Goal: Information Seeking & Learning: Learn about a topic

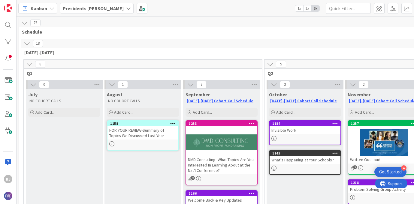
scroll to position [211, 61]
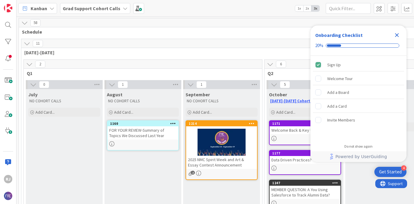
click at [114, 7] on b "Grad Support Cohort Calls" at bounding box center [92, 8] width 58 height 6
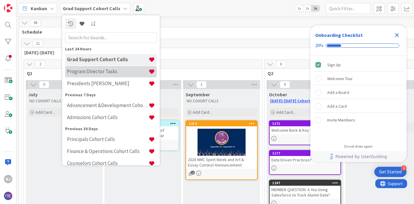
click at [85, 72] on h4 "Program Director Tasks" at bounding box center [108, 72] width 82 height 6
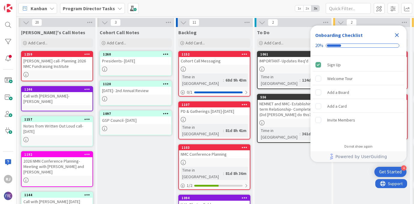
click at [398, 35] on icon "Close Checklist" at bounding box center [397, 35] width 7 height 7
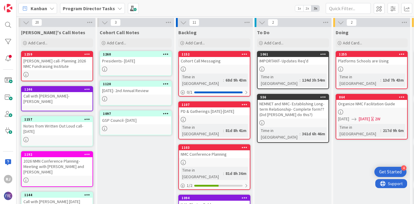
click at [136, 67] on div at bounding box center [135, 69] width 71 height 5
click at [136, 67] on div "20 Ros's Call Notes Add Card... 1259 David K. call- Planning 2026 NMC Fundraisi…" at bounding box center [216, 111] width 398 height 188
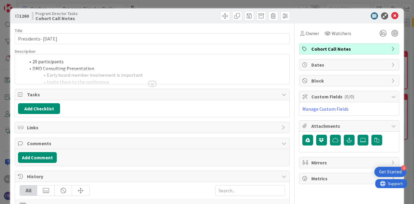
click at [152, 83] on div at bounding box center [152, 83] width 7 height 5
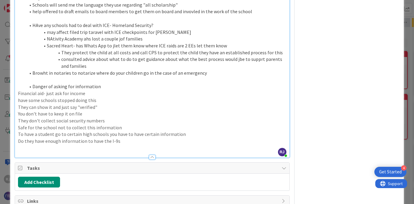
scroll to position [294, 0]
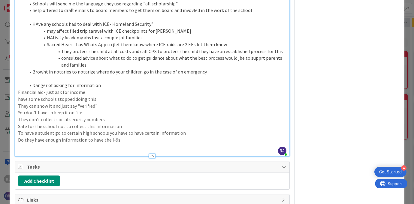
click at [133, 137] on p "Do they have enough information to have the I-9s" at bounding box center [152, 140] width 268 height 7
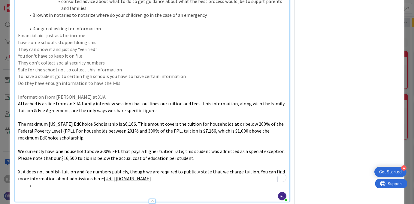
scroll to position [373, 0]
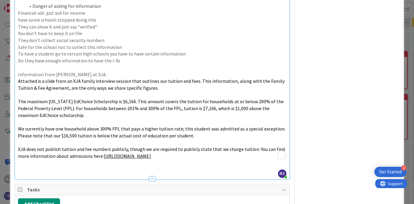
drag, startPoint x: 196, startPoint y: 144, endPoint x: 18, endPoint y: 69, distance: 192.9
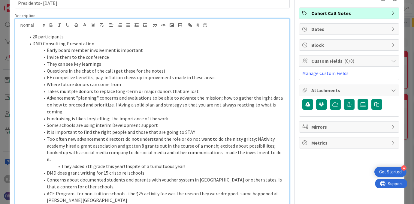
scroll to position [0, 0]
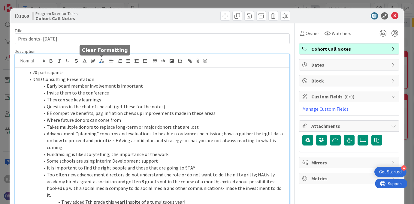
click at [103, 62] on icon "button" at bounding box center [101, 60] width 5 height 5
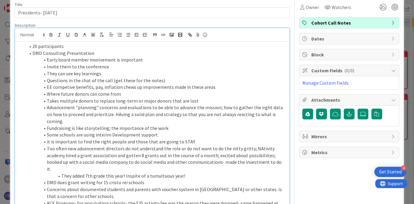
scroll to position [18, 0]
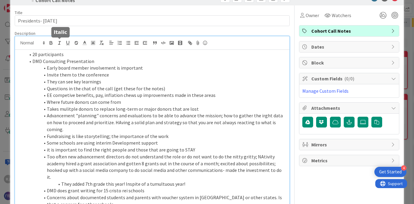
click at [59, 42] on icon "button" at bounding box center [59, 42] width 5 height 5
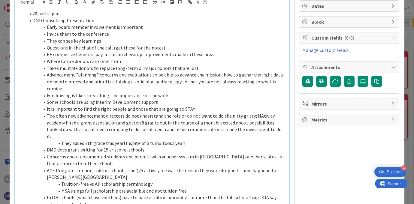
scroll to position [0, 0]
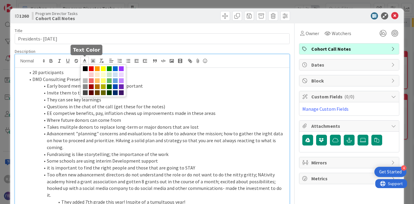
click at [85, 61] on icon at bounding box center [84, 60] width 5 height 5
click at [115, 68] on span at bounding box center [115, 68] width 5 height 5
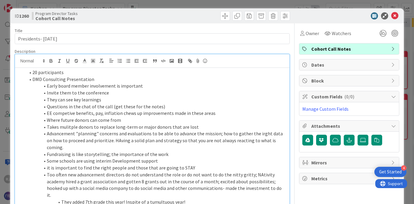
scroll to position [315, 0]
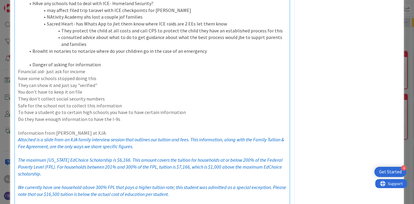
click at [137, 123] on p "To enrich screen reader interactions, please activate Accessibility in Grammarl…" at bounding box center [152, 126] width 268 height 7
drag, startPoint x: 87, startPoint y: 117, endPoint x: 17, endPoint y: 116, distance: 70.0
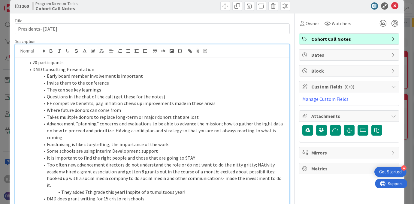
scroll to position [8, 0]
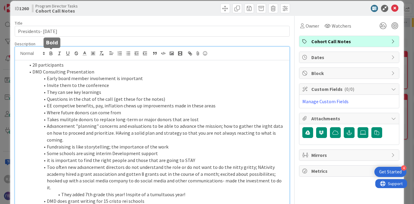
click at [51, 51] on icon "button" at bounding box center [50, 53] width 5 height 5
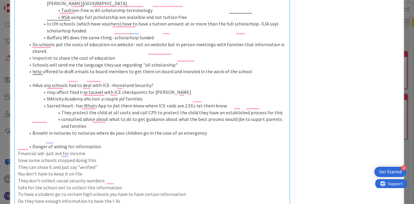
click at [158, 157] on p "have some schools stopped doing this" at bounding box center [152, 160] width 268 height 7
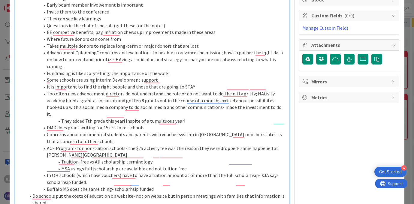
scroll to position [79, 0]
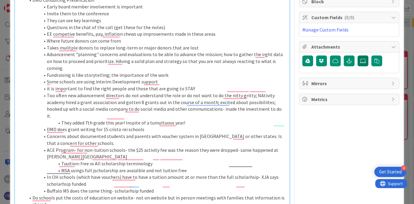
click at [363, 61] on icon at bounding box center [363, 61] width 6 height 5
click at [358, 56] on input "file" at bounding box center [358, 56] width 0 height 0
click at [363, 61] on icon at bounding box center [363, 61] width 6 height 5
click at [358, 56] on input "file" at bounding box center [358, 56] width 0 height 0
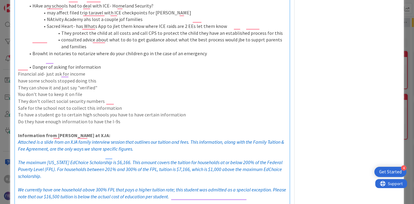
scroll to position [329, 0]
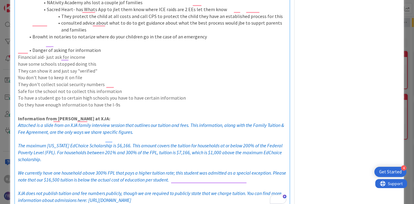
click at [105, 115] on p "Information from Nathan at XJA:" at bounding box center [152, 118] width 268 height 7
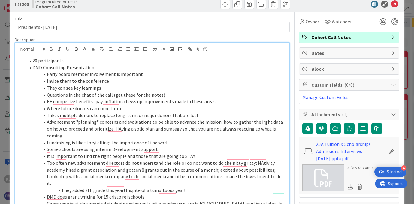
scroll to position [11, 0]
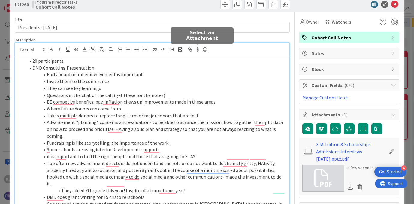
click at [197, 49] on icon at bounding box center [197, 49] width 7 height 8
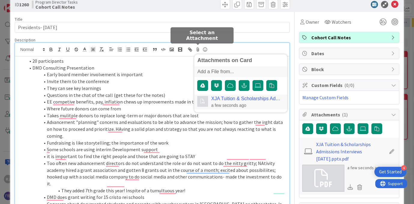
click at [218, 102] on div "XJA Tuition & Scholarships Admissions Interviews 3-18-2025.pptx.pdf a few secon…" at bounding box center [246, 102] width 71 height 12
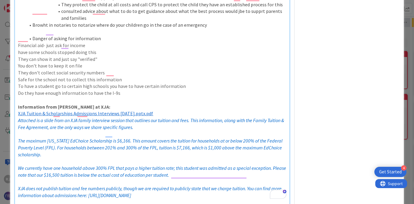
scroll to position [343, 0]
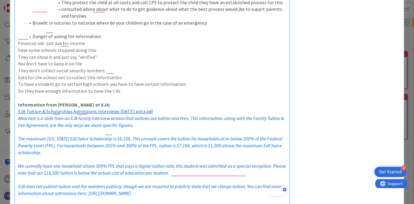
click at [18, 115] on em "Attached is a slide from an XJA family interview session that outlines our tuit…" at bounding box center [151, 121] width 267 height 13
click at [33, 129] on p "To enrich screen reader interactions, please activate Accessibility in Grammarl…" at bounding box center [152, 132] width 268 height 7
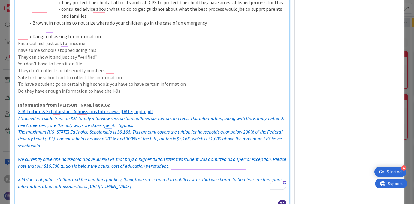
click at [30, 149] on p "To enrich screen reader interactions, please activate Accessibility in Grammarl…" at bounding box center [152, 152] width 268 height 7
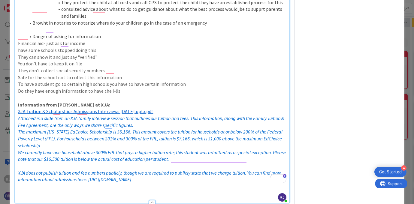
click at [23, 163] on p "To enrich screen reader interactions, please activate Accessibility in Grammarl…" at bounding box center [152, 166] width 268 height 7
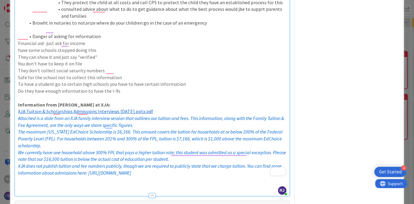
click at [234, 67] on p "They don't collect social security numbers" at bounding box center [152, 70] width 268 height 7
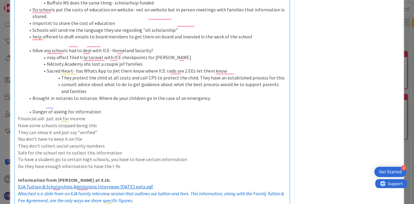
scroll to position [264, 0]
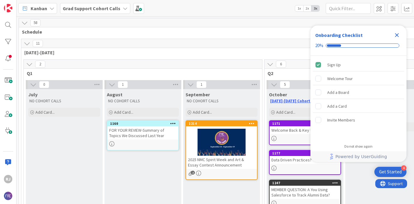
click at [100, 11] on b "Grad Support Cohort Calls" at bounding box center [92, 8] width 58 height 6
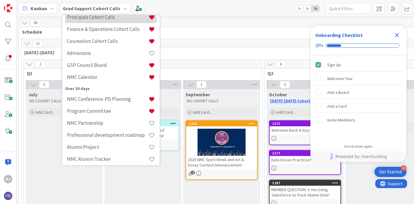
scroll to position [123, 0]
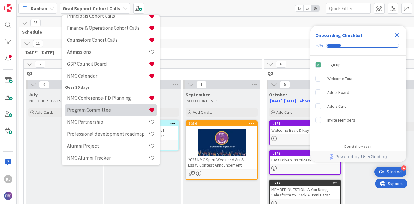
click at [101, 109] on h4 "Program Committee" at bounding box center [108, 110] width 82 height 6
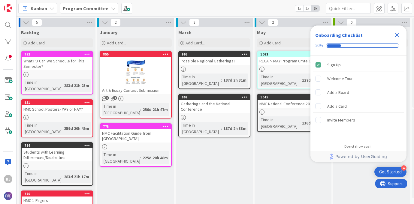
click at [399, 34] on icon "Close Checklist" at bounding box center [397, 35] width 7 height 7
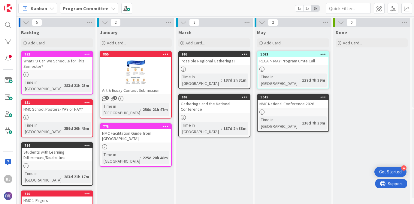
click at [275, 63] on div "RECAP- MAY Program Cmte Call" at bounding box center [293, 61] width 71 height 8
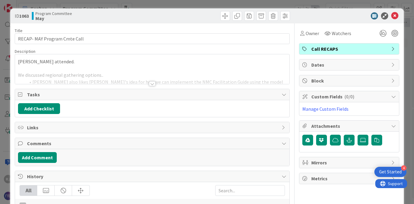
click at [153, 82] on div at bounding box center [152, 83] width 7 height 5
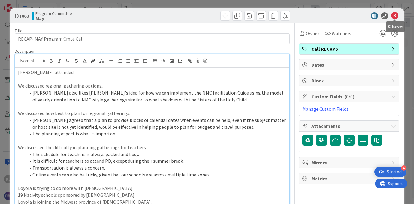
click at [398, 13] on icon at bounding box center [395, 15] width 7 height 7
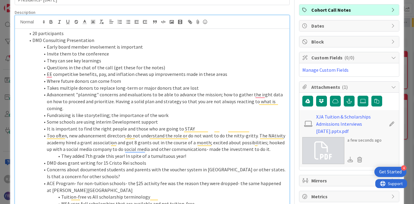
scroll to position [39, 0]
click at [79, 34] on li "20 participants" at bounding box center [155, 33] width 261 height 7
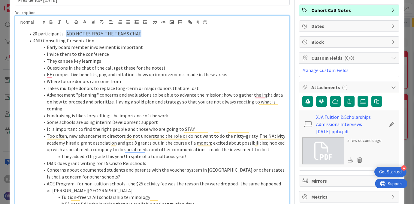
drag, startPoint x: 140, startPoint y: 33, endPoint x: 66, endPoint y: 35, distance: 74.3
click at [66, 35] on li "20 participants- ADD NOTES FROM THE TEAMS CHAT" at bounding box center [155, 33] width 261 height 7
click at [50, 20] on icon "button" at bounding box center [50, 22] width 5 height 5
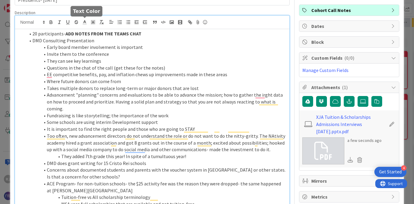
click at [84, 20] on icon at bounding box center [84, 22] width 5 height 5
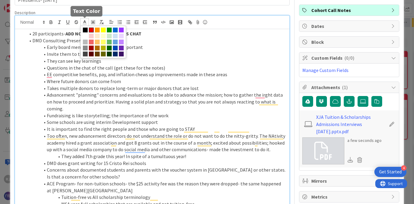
click at [91, 29] on span at bounding box center [91, 30] width 5 height 5
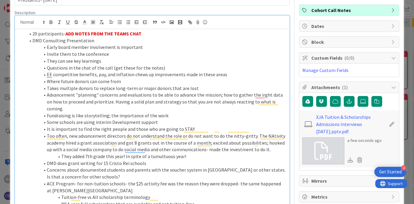
click at [151, 44] on li "Early board member involvement is important" at bounding box center [155, 47] width 261 height 7
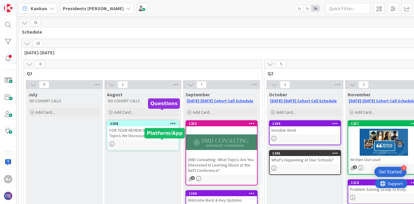
scroll to position [211, 61]
